Goal: Find specific page/section: Find specific page/section

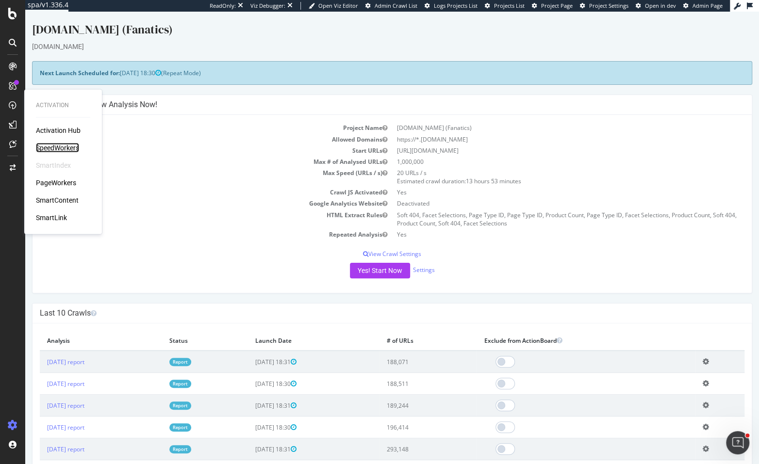
click at [64, 143] on div "SpeedWorkers" at bounding box center [57, 148] width 43 height 10
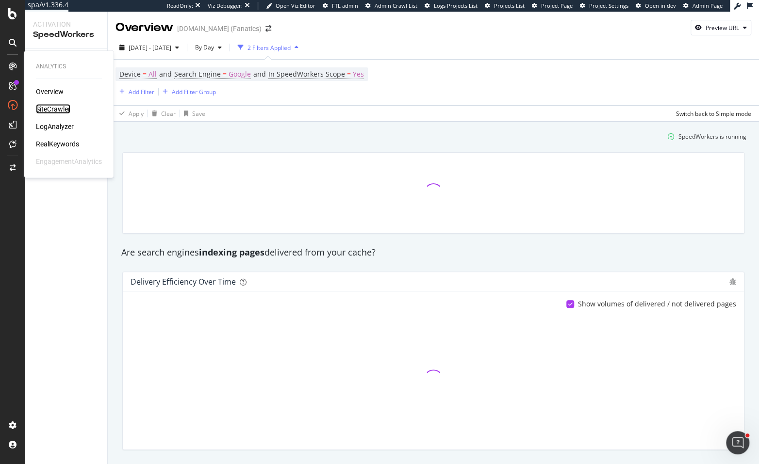
click at [45, 106] on div "SiteCrawler" at bounding box center [53, 109] width 34 height 10
